Goal: Check status: Check status

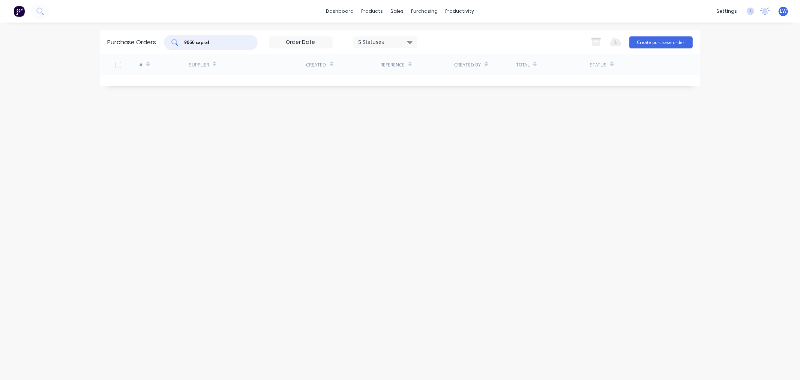
click at [281, 113] on div "Purchase Orders 9066 capral 5 Statuses 5 Statuses Export to Excel (XLSX) Create…" at bounding box center [400, 201] width 600 height 342
drag, startPoint x: 214, startPoint y: 44, endPoint x: 199, endPoint y: 28, distance: 21.8
click at [172, 38] on div "9066 capral" at bounding box center [211, 42] width 94 height 15
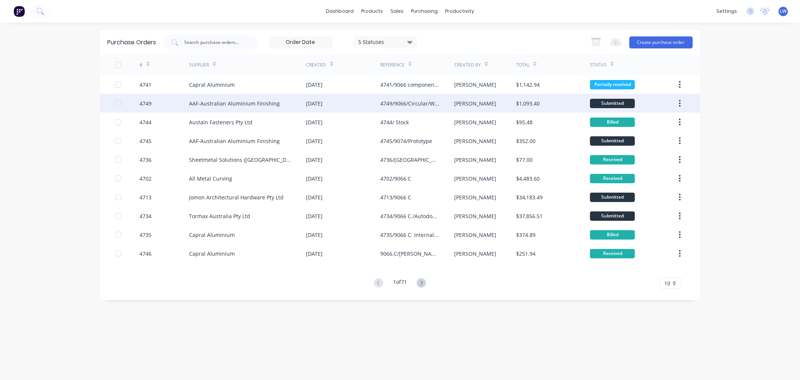
click at [314, 101] on div "[DATE]" at bounding box center [315, 103] width 17 height 8
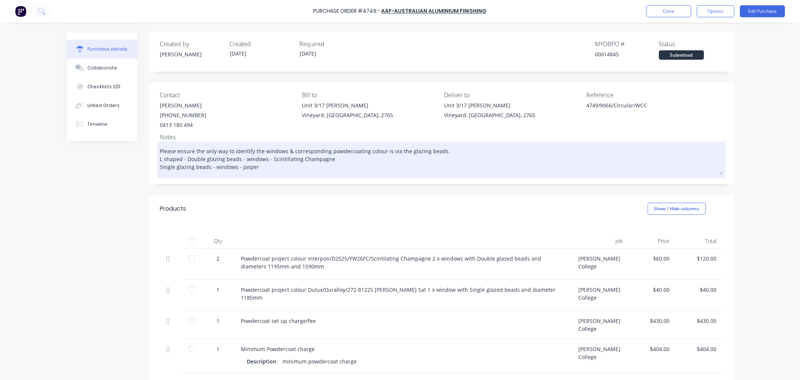
click at [258, 155] on textarea "Please ensure the only way to identify the windows & corresponding powdercoatin…" at bounding box center [441, 158] width 563 height 31
click at [293, 152] on textarea "Please ensure the only way to identify the windows & corresponding powdercoatin…" at bounding box center [441, 158] width 563 height 31
click at [409, 160] on textarea "Please ensure the only way to identify the windows & corresponding powdercoatin…" at bounding box center [441, 158] width 563 height 31
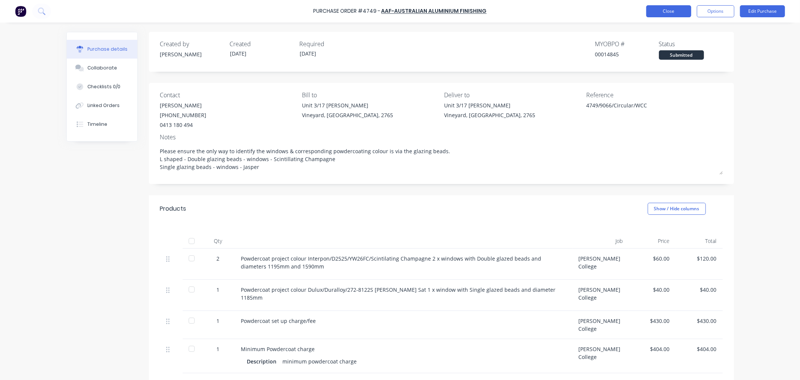
click at [672, 10] on button "Close" at bounding box center [669, 11] width 45 height 12
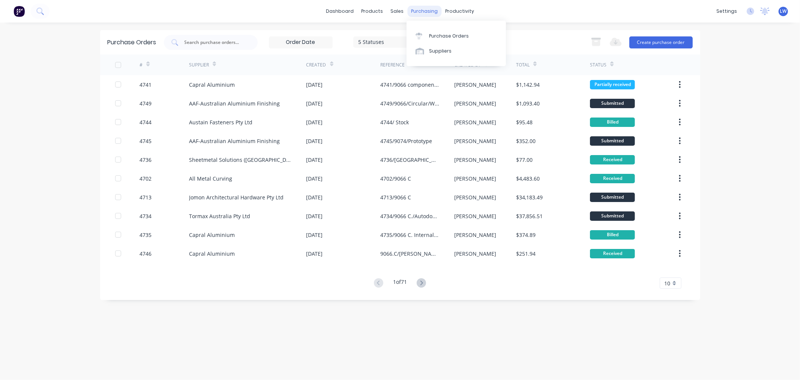
click at [419, 11] on div "purchasing" at bounding box center [425, 11] width 34 height 11
click at [432, 33] on div "Purchase Orders" at bounding box center [449, 36] width 40 height 7
click at [307, 304] on div "Purchase Orders 5 Statuses 5 Statuses Export to Excel (XLSX) Create purchase or…" at bounding box center [400, 201] width 600 height 342
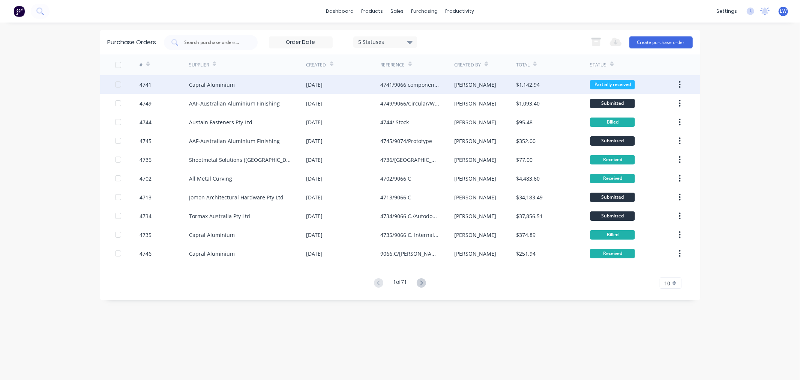
click at [320, 81] on div "17 Sep 2025" at bounding box center [315, 85] width 17 height 8
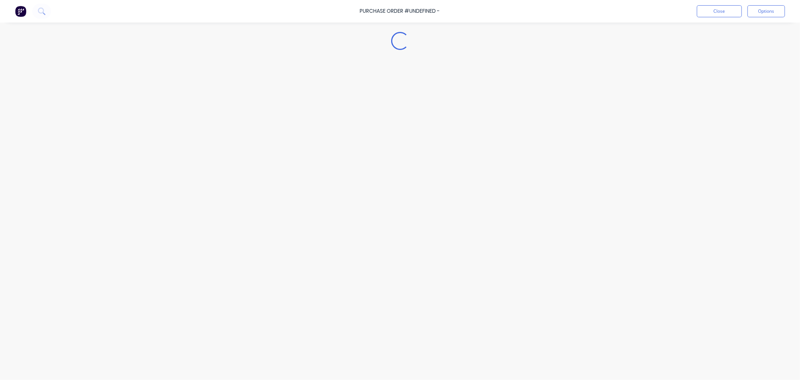
type textarea "x"
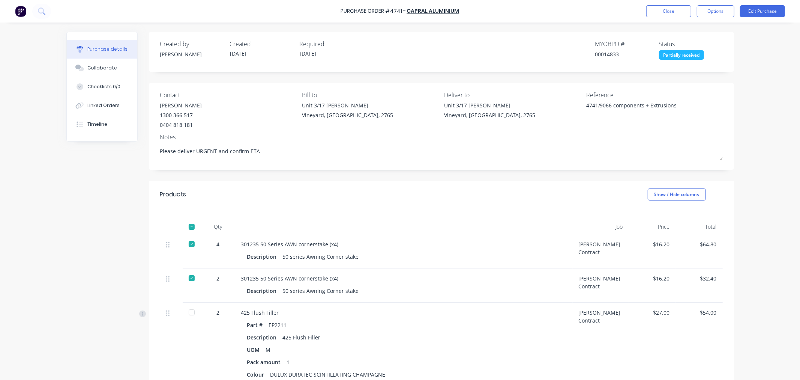
click at [223, 55] on div "Created by Craig Created 17/09/25 Required 17/09/25" at bounding box center [261, 49] width 203 height 20
click at [677, 15] on button "Close" at bounding box center [669, 11] width 45 height 12
